Goal: Check status: Check status

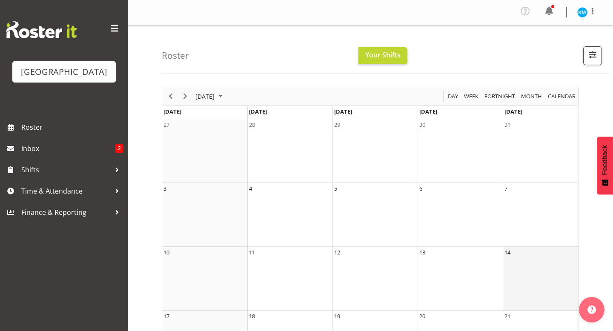
click at [517, 284] on td "14" at bounding box center [545, 279] width 85 height 64
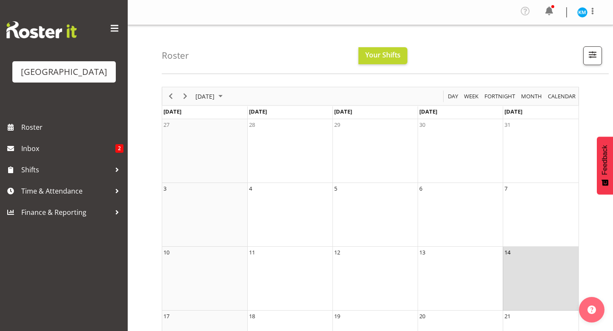
scroll to position [178, 0]
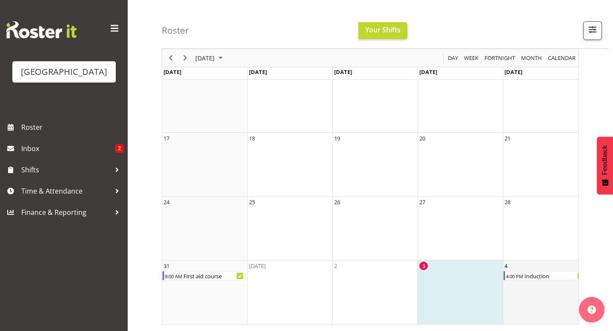
click at [532, 283] on td "4 4:00 PM Induction" at bounding box center [545, 292] width 85 height 64
click at [528, 275] on div "Induction" at bounding box center [554, 275] width 63 height 9
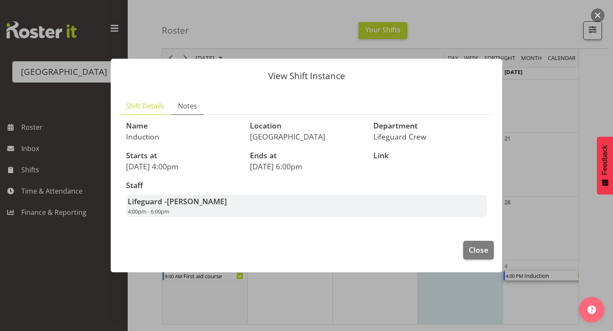
click at [188, 102] on span "Notes" at bounding box center [187, 106] width 19 height 10
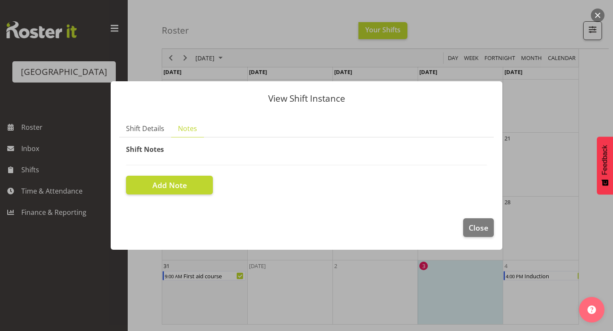
click at [142, 147] on span "Shift Notes" at bounding box center [145, 149] width 38 height 9
click at [143, 129] on span "Shift Details" at bounding box center [145, 128] width 38 height 10
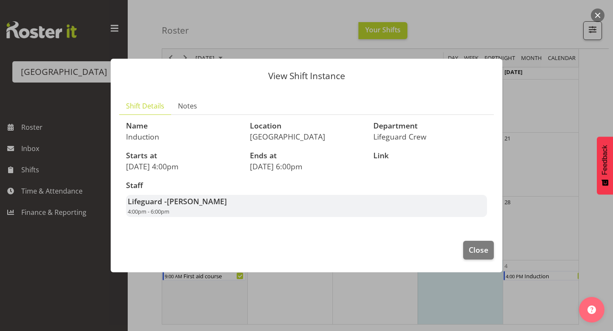
click at [520, 36] on div at bounding box center [306, 165] width 613 height 331
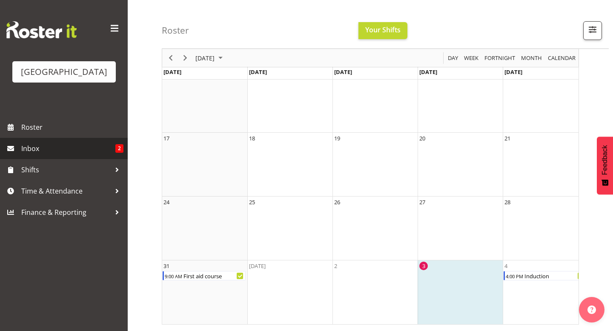
click at [71, 152] on span "Inbox" at bounding box center [68, 148] width 94 height 13
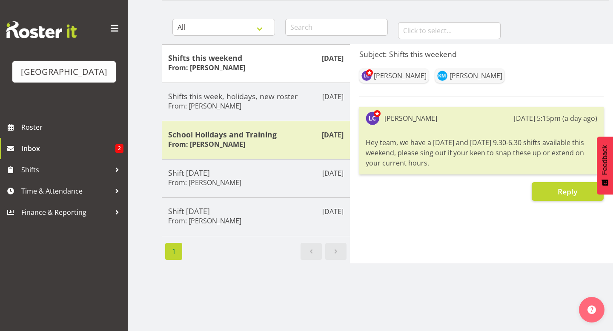
scroll to position [77, 0]
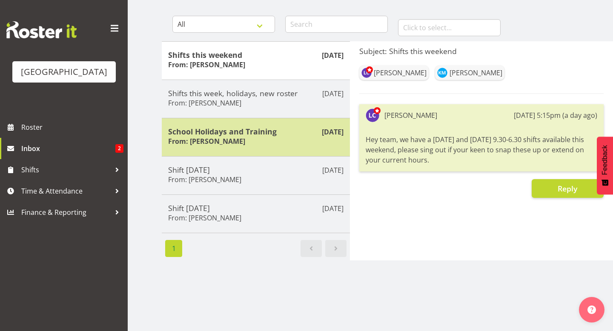
click at [282, 138] on div "School Holidays and Training From: Laurie Cook" at bounding box center [255, 137] width 175 height 21
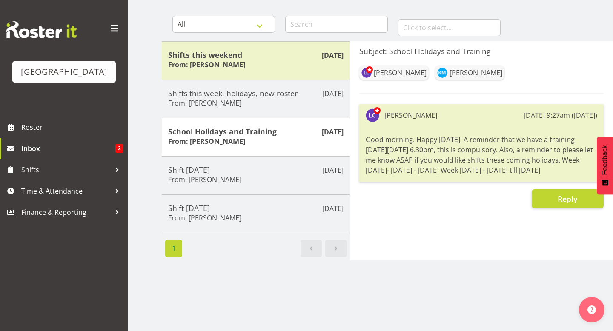
scroll to position [90, 0]
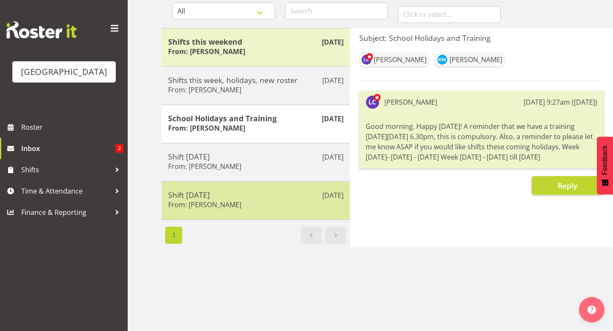
click at [231, 187] on div "Aug 28th Shift tomorrow From: Laurie Cook" at bounding box center [256, 200] width 188 height 39
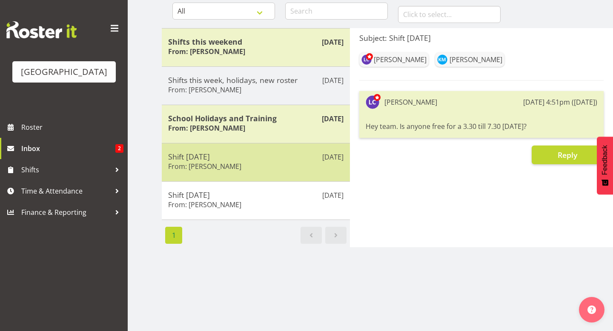
click at [248, 178] on div "Aug 30th Shift today From: Thomas Meulenbroek" at bounding box center [256, 162] width 188 height 38
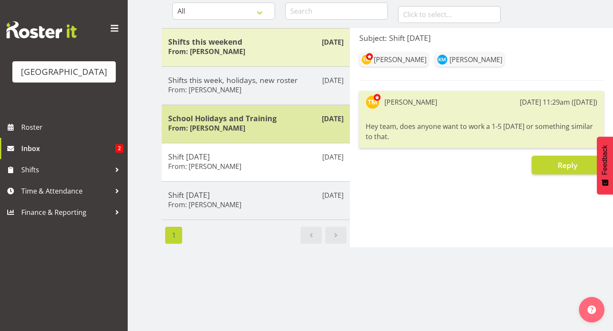
click at [261, 125] on div "School Holidays and Training From: Laurie Cook" at bounding box center [255, 124] width 175 height 21
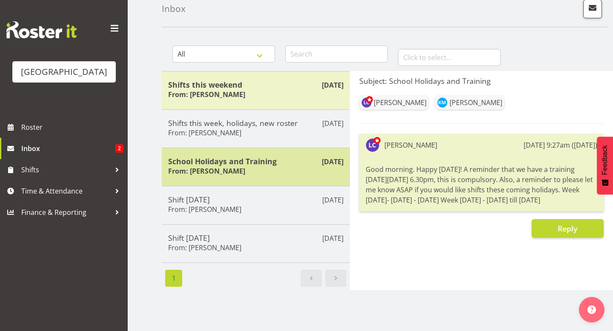
scroll to position [45, 0]
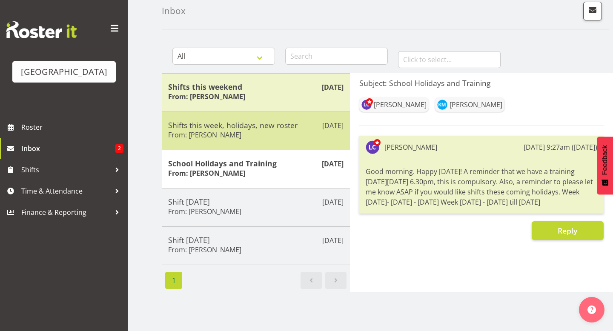
click at [235, 120] on h5 "Shifts this week, holidays, new roster" at bounding box center [255, 124] width 175 height 9
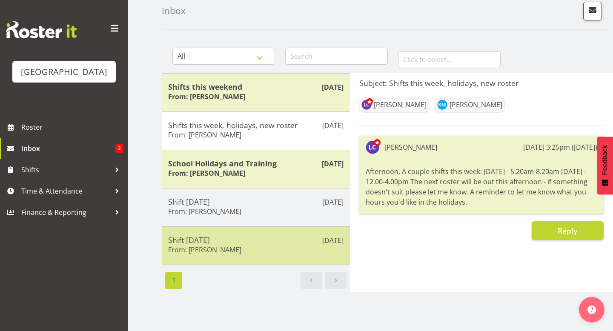
scroll to position [90, 0]
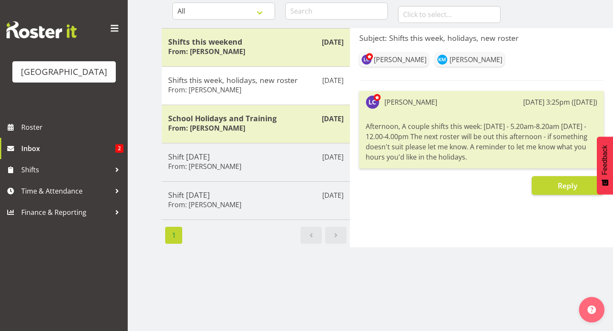
click at [332, 233] on span "Next page" at bounding box center [336, 235] width 10 height 10
